Goal: Task Accomplishment & Management: Use online tool/utility

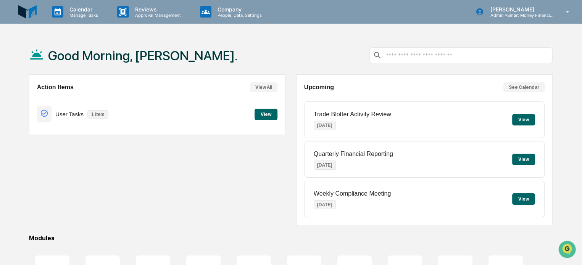
click at [264, 114] on button "View" at bounding box center [266, 114] width 23 height 11
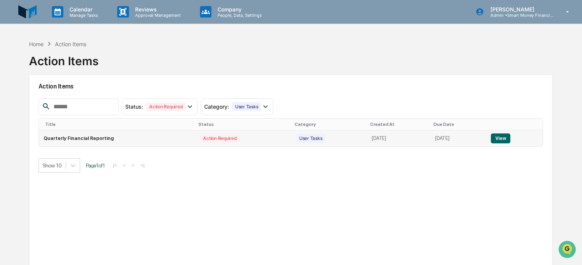
click at [299, 136] on td "User Tasks" at bounding box center [330, 139] width 76 height 16
click at [508, 138] on button "View" at bounding box center [500, 139] width 19 height 10
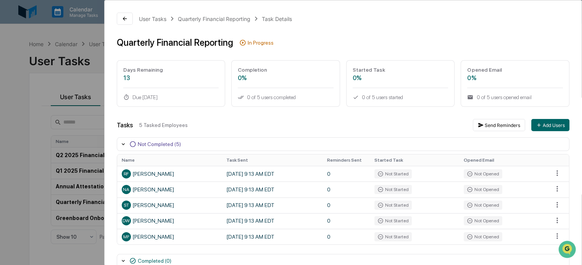
click at [88, 82] on div "User Tasks Quarterly Financial Reporting Task Details Quarterly Financial Repor…" at bounding box center [291, 132] width 582 height 265
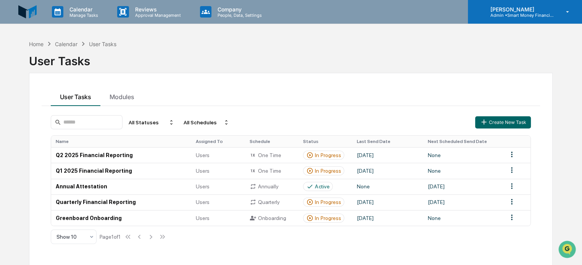
click at [541, 12] on p "[PERSON_NAME]" at bounding box center [519, 9] width 71 height 6
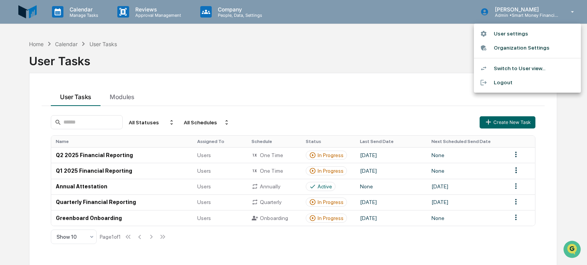
click at [510, 68] on li "Switch to User view..." at bounding box center [527, 68] width 107 height 14
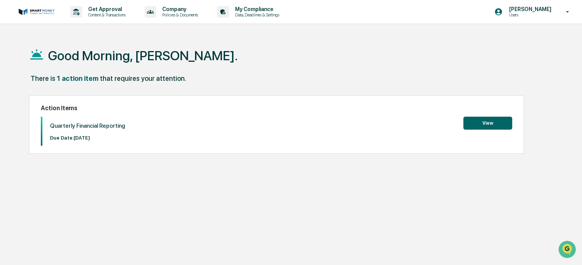
click at [500, 120] on button "View" at bounding box center [488, 123] width 49 height 13
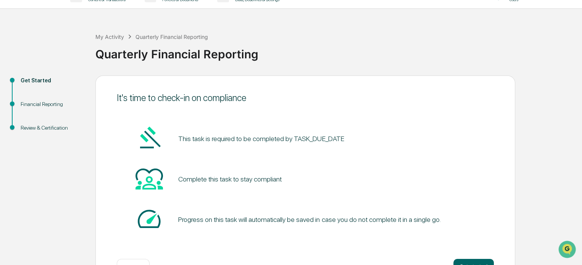
scroll to position [42, 0]
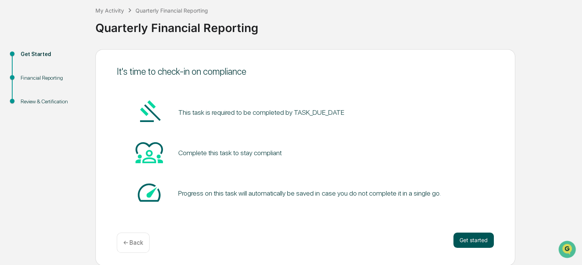
click at [472, 234] on button "Get started" at bounding box center [474, 240] width 40 height 15
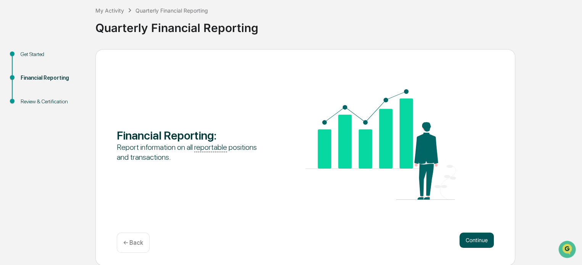
click at [468, 234] on button "Continue" at bounding box center [477, 240] width 34 height 15
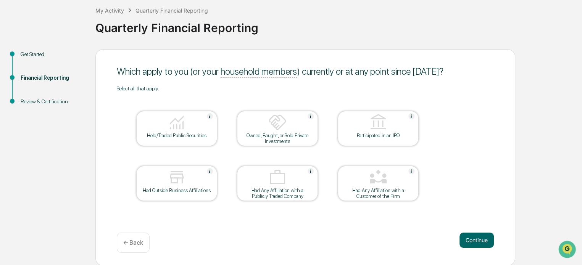
click at [158, 131] on div at bounding box center [177, 122] width 76 height 19
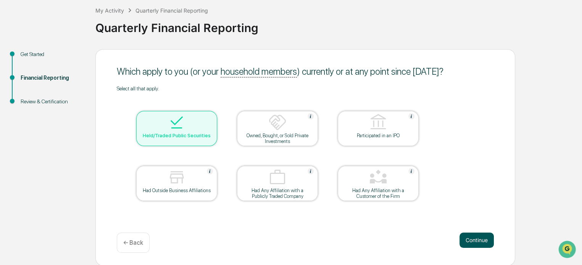
click at [468, 238] on button "Continue" at bounding box center [477, 240] width 34 height 15
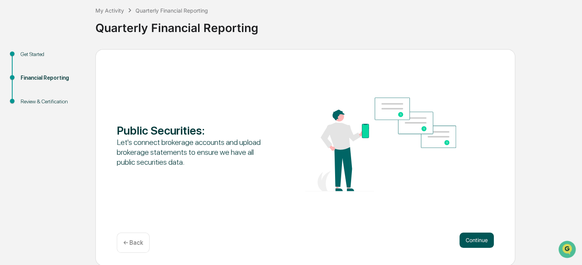
click at [485, 237] on button "Continue" at bounding box center [477, 240] width 34 height 15
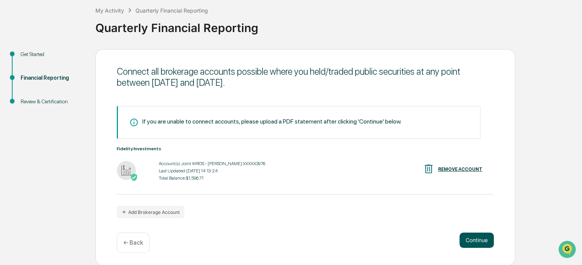
click at [468, 238] on button "Continue" at bounding box center [477, 240] width 34 height 15
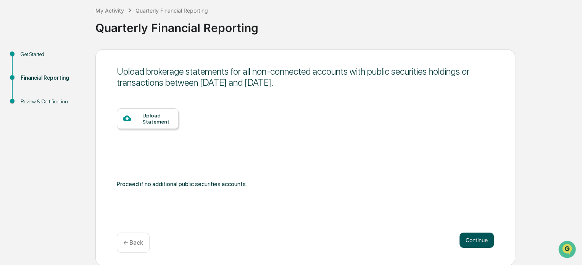
click at [468, 242] on button "Continue" at bounding box center [477, 240] width 34 height 15
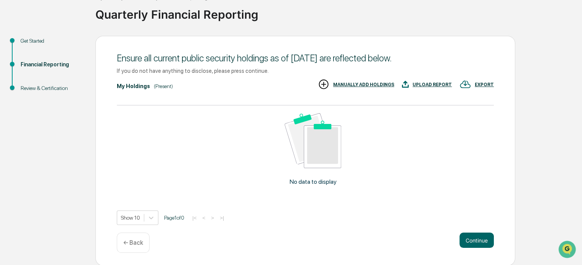
click at [144, 240] on div "← Back" at bounding box center [133, 243] width 33 height 20
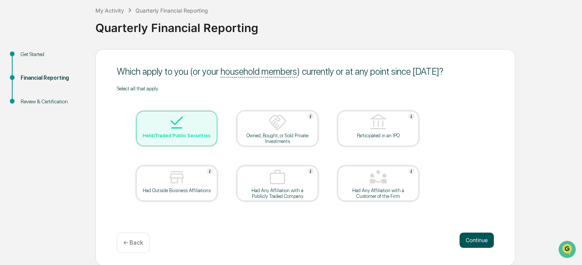
click at [465, 236] on button "Continue" at bounding box center [477, 240] width 34 height 15
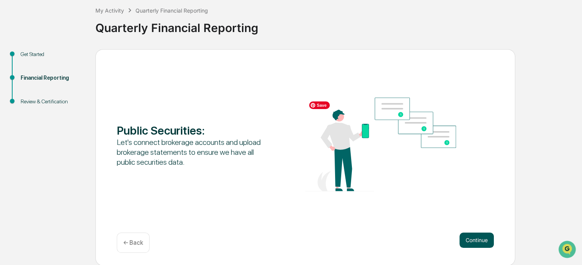
click at [476, 238] on button "Continue" at bounding box center [477, 240] width 34 height 15
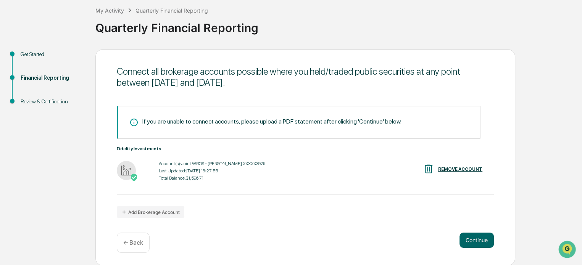
click at [282, 161] on div "Account(s): Joint WROS - [PERSON_NAME] XXXXX3976 Last Updated: [DATE] 13:27:55 …" at bounding box center [305, 171] width 377 height 24
click at [476, 239] on button "Continue" at bounding box center [477, 240] width 34 height 15
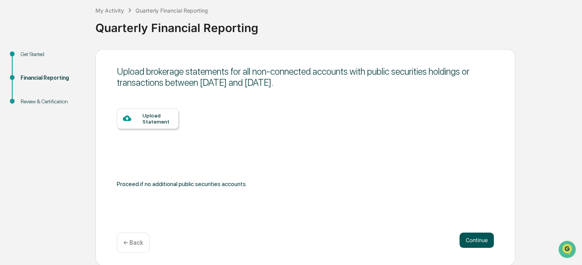
click at [468, 238] on button "Continue" at bounding box center [477, 240] width 34 height 15
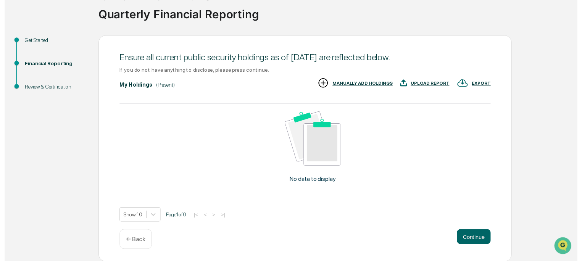
scroll to position [55, 0]
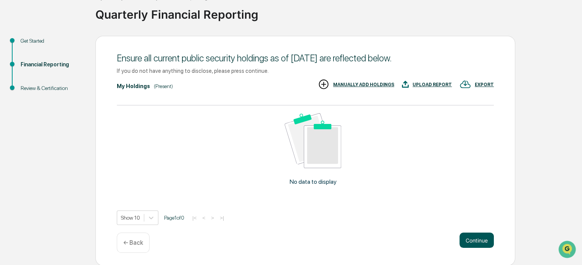
click at [469, 241] on button "Continue" at bounding box center [477, 240] width 34 height 15
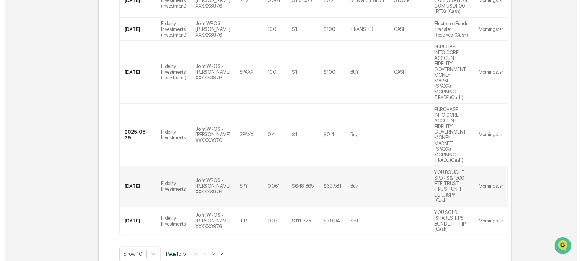
scroll to position [367, 0]
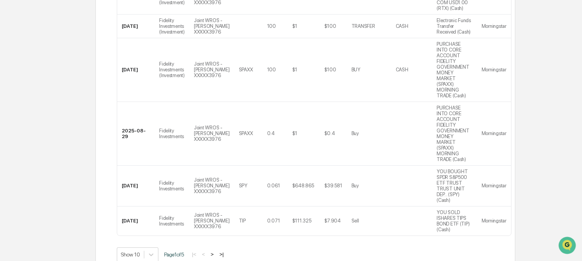
scroll to position [66, 0]
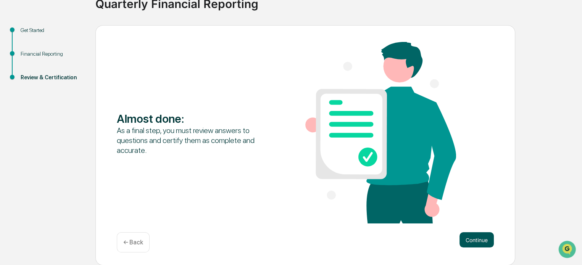
click at [464, 235] on button "Continue" at bounding box center [477, 240] width 34 height 15
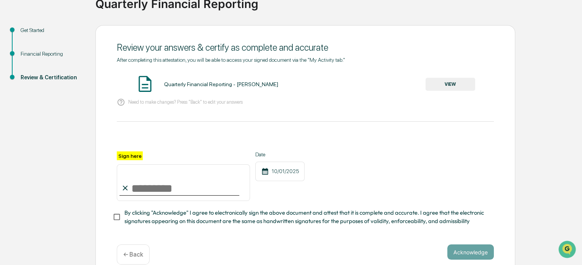
click at [432, 91] on button "VIEW" at bounding box center [451, 84] width 50 height 13
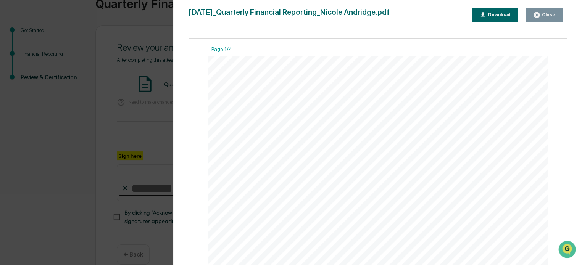
click at [554, 11] on div "Close" at bounding box center [545, 14] width 22 height 7
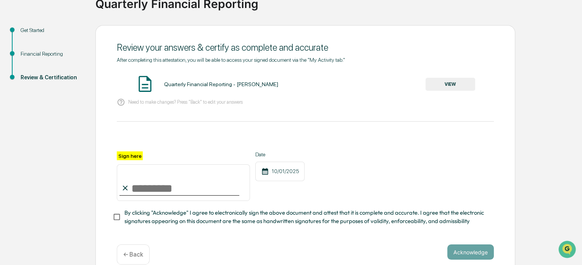
click at [197, 182] on input "Sign here" at bounding box center [183, 183] width 133 height 37
type input "**********"
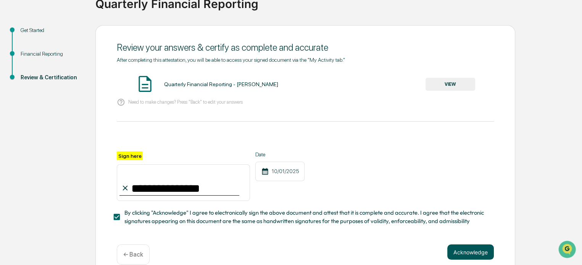
click at [456, 255] on button "Acknowledge" at bounding box center [471, 252] width 47 height 15
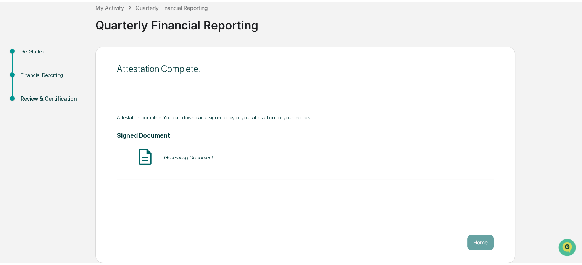
scroll to position [42, 0]
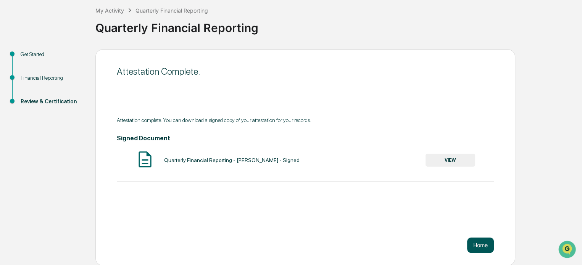
click at [477, 238] on button "Home" at bounding box center [481, 245] width 27 height 15
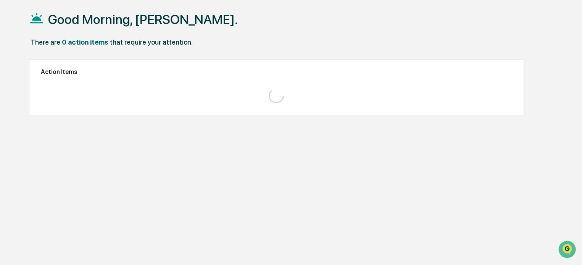
scroll to position [36, 0]
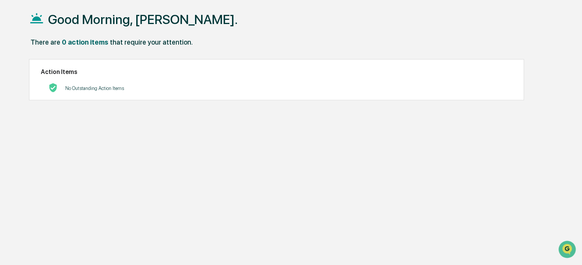
click at [113, 20] on h1 "Good Morning, [PERSON_NAME]." at bounding box center [143, 19] width 190 height 15
drag, startPoint x: 65, startPoint y: 44, endPoint x: 33, endPoint y: 23, distance: 38.5
click at [62, 42] on div "0 action items" at bounding box center [85, 42] width 47 height 8
click at [36, 17] on icon at bounding box center [36, 18] width 13 height 10
